Goal: Register for event/course

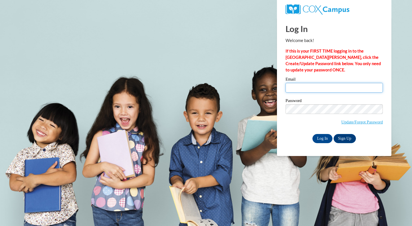
click at [295, 86] on input "Email" at bounding box center [333, 88] width 97 height 10
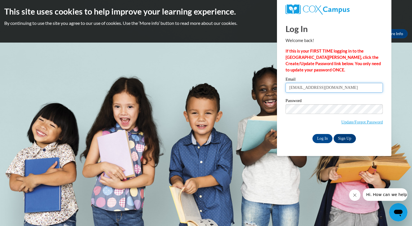
type input "amclaurin@operationshoestring.org"
click at [322, 137] on input "Log In" at bounding box center [322, 138] width 20 height 9
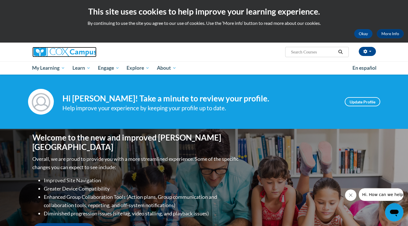
click at [138, 56] on link at bounding box center [86, 52] width 109 height 10
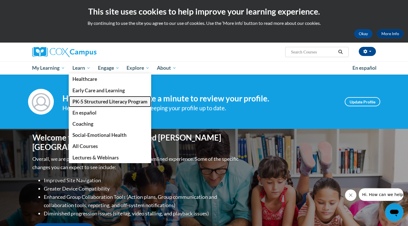
click at [89, 104] on span "PK-5 Structured Literacy Program" at bounding box center [109, 102] width 75 height 6
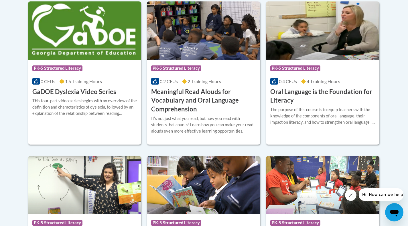
scroll to position [394, 0]
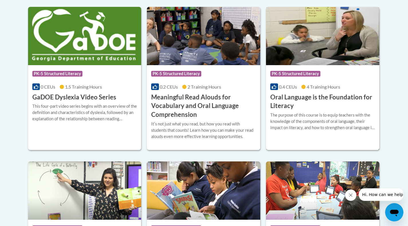
click at [330, 97] on h3 "Oral Language is the Foundation for Literacy" at bounding box center [322, 102] width 105 height 18
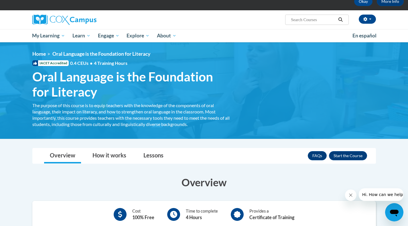
scroll to position [30, 0]
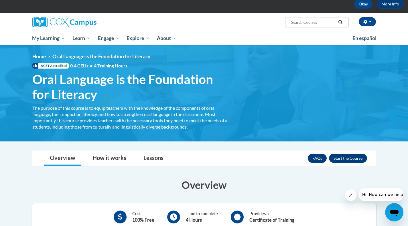
click at [355, 158] on button "Enroll" at bounding box center [348, 158] width 38 height 9
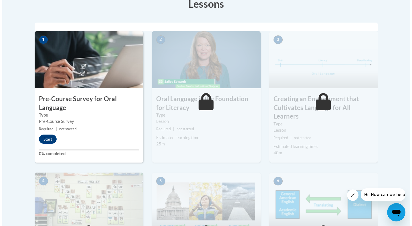
scroll to position [170, 0]
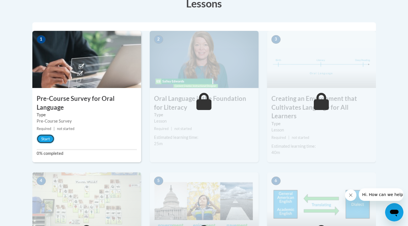
click at [47, 140] on button "Start" at bounding box center [46, 138] width 18 height 9
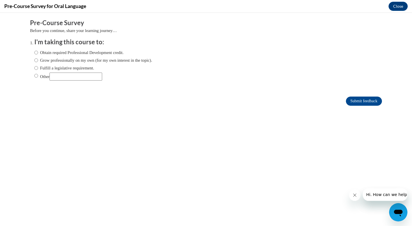
scroll to position [0, 0]
click at [34, 55] on input "Obtain required Professional Development credit." at bounding box center [36, 52] width 4 height 6
radio input "true"
click at [348, 103] on input "Submit feedback" at bounding box center [364, 101] width 36 height 9
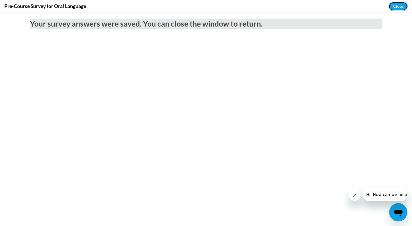
click at [396, 5] on button "Close" at bounding box center [397, 6] width 19 height 9
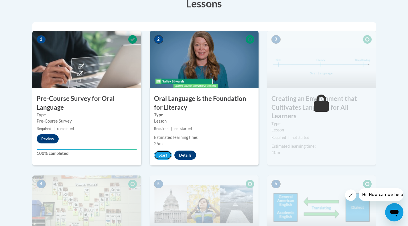
click at [163, 157] on button "Start" at bounding box center [163, 155] width 18 height 9
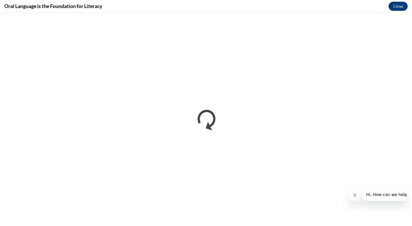
click at [353, 196] on icon "Close message from company" at bounding box center [354, 195] width 3 height 3
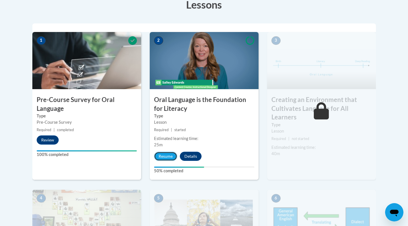
click at [163, 159] on button "Resume" at bounding box center [165, 156] width 23 height 9
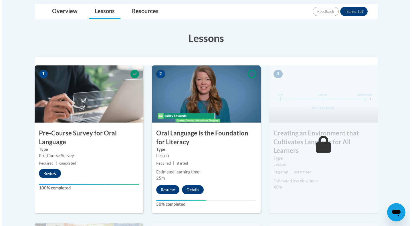
scroll to position [135, 0]
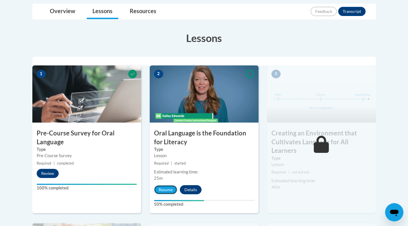
click at [162, 189] on button "Resume" at bounding box center [165, 189] width 23 height 9
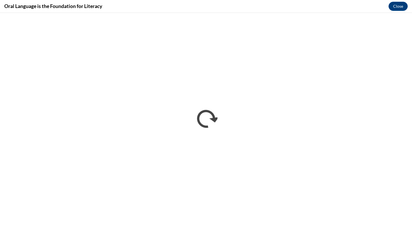
scroll to position [0, 0]
